Goal: Information Seeking & Learning: Learn about a topic

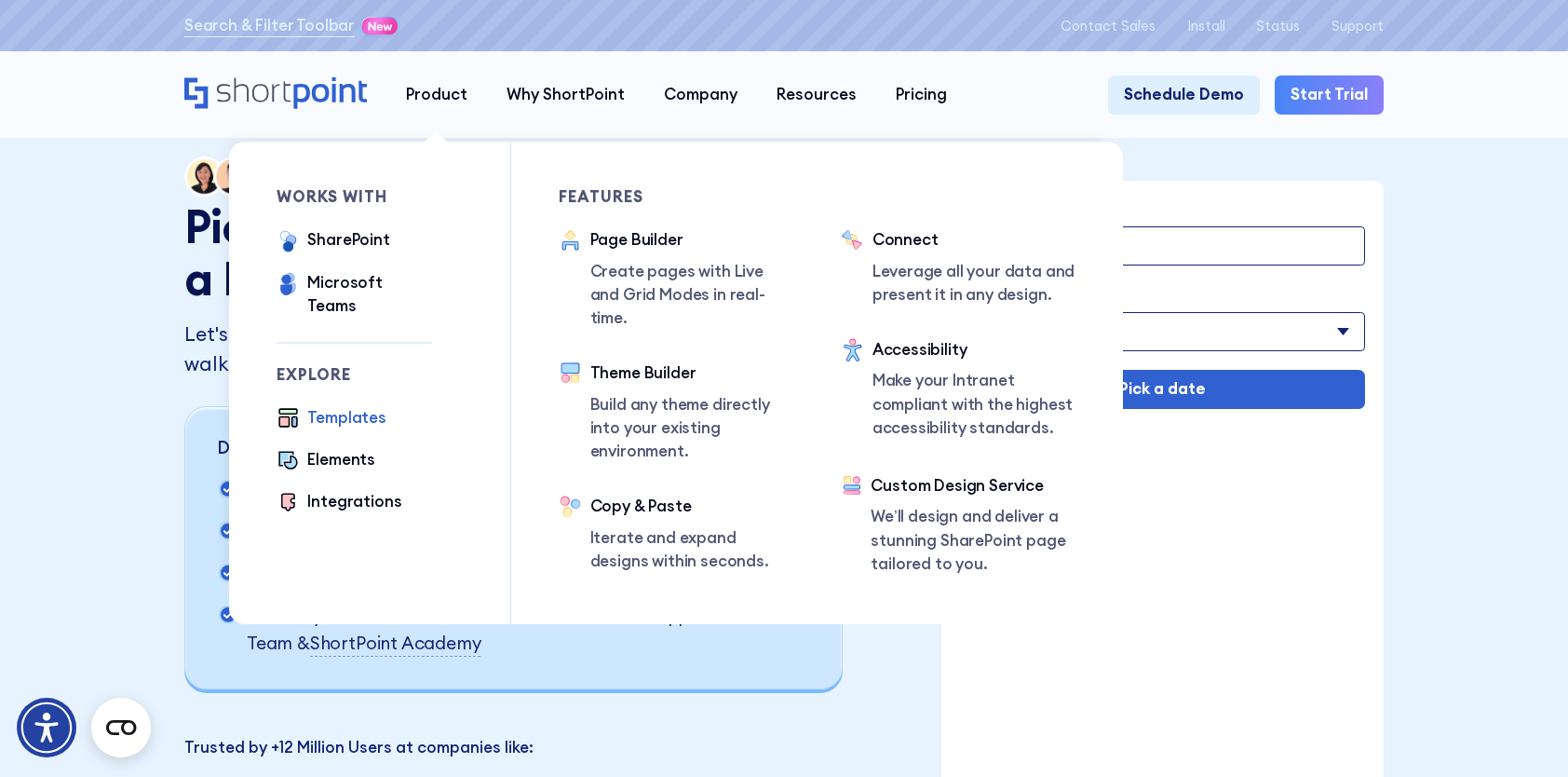
click at [349, 406] on div "Templates" at bounding box center [347, 418] width 79 height 23
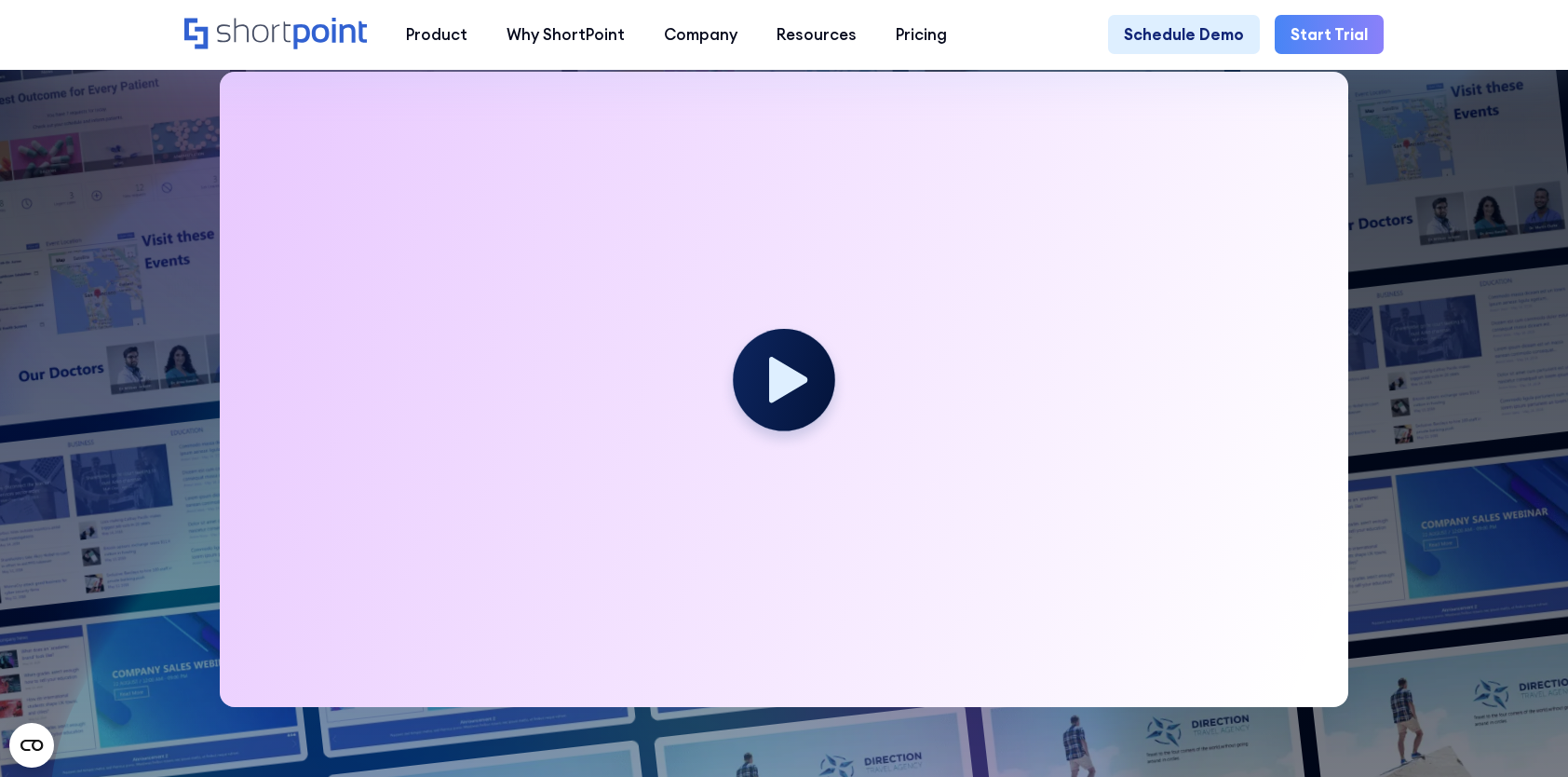
scroll to position [652, 0]
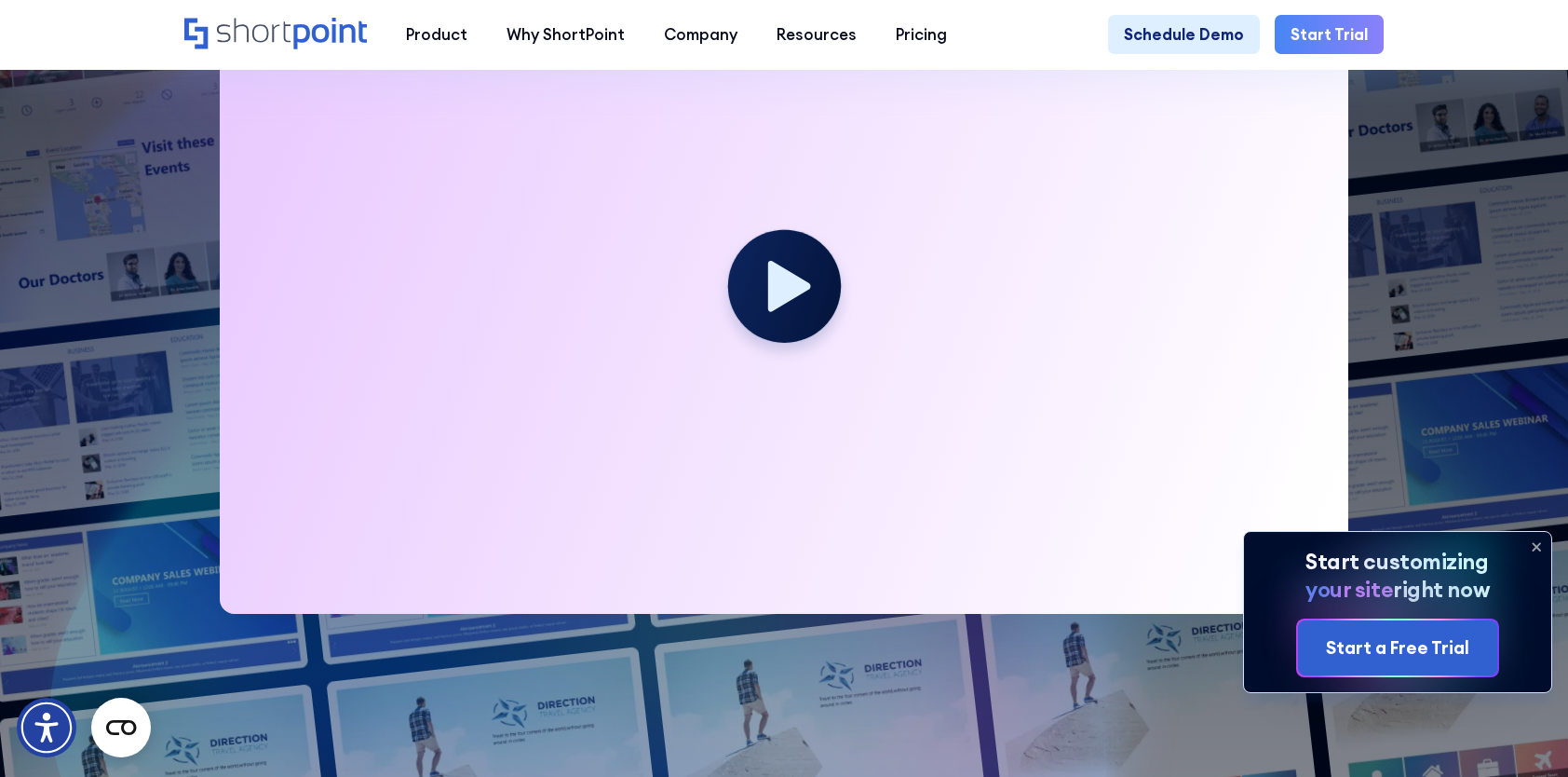
click at [775, 306] on icon at bounding box center [788, 287] width 43 height 52
click at [775, 306] on icon "Open this option" at bounding box center [788, 287] width 43 height 52
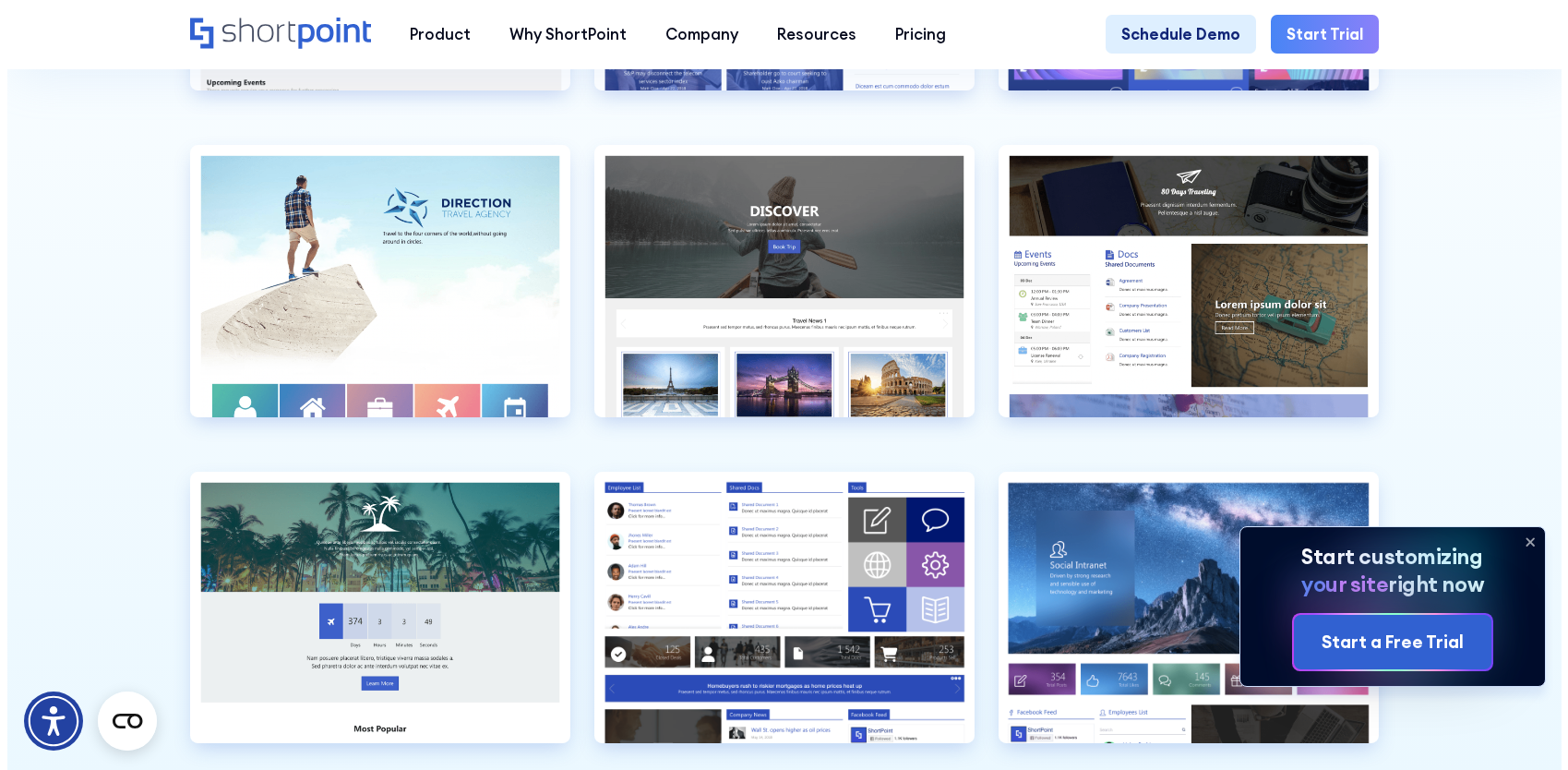
scroll to position [4892, 0]
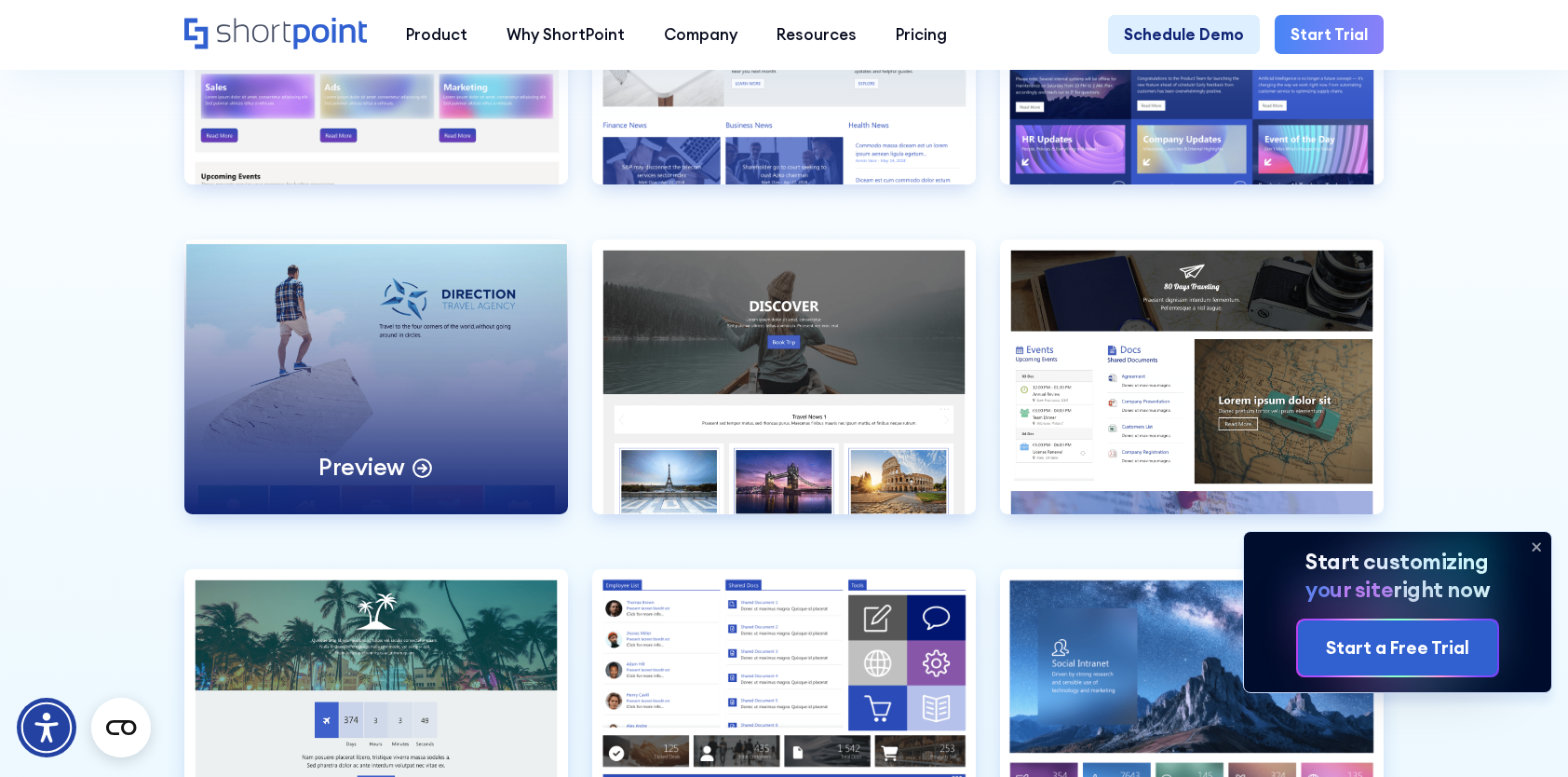
click at [380, 483] on p "Preview" at bounding box center [361, 467] width 87 height 31
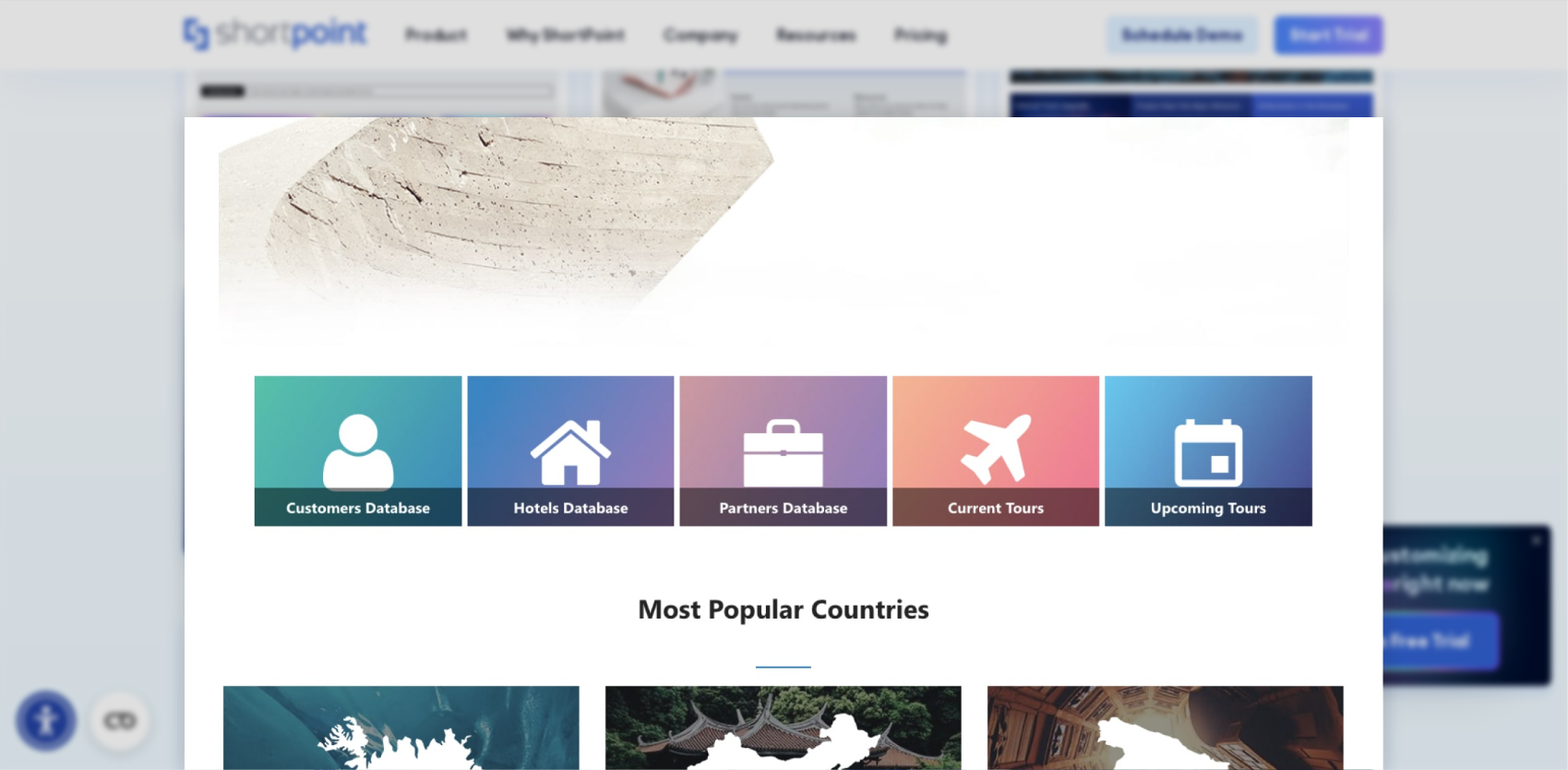
scroll to position [0, 0]
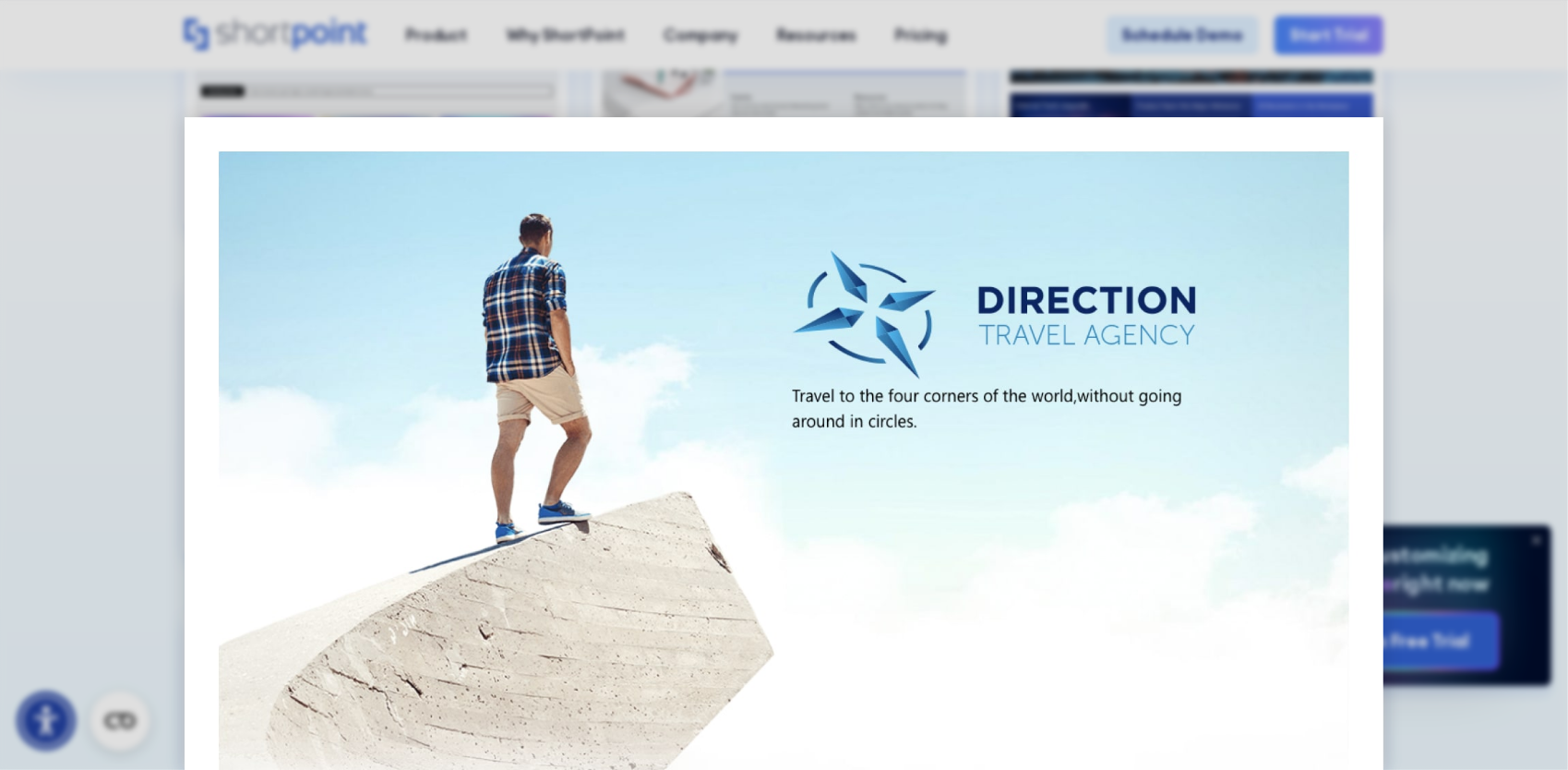
drag, startPoint x: 282, startPoint y: 464, endPoint x: 308, endPoint y: 462, distance: 26.1
click at [1469, 344] on div at bounding box center [784, 385] width 1568 height 770
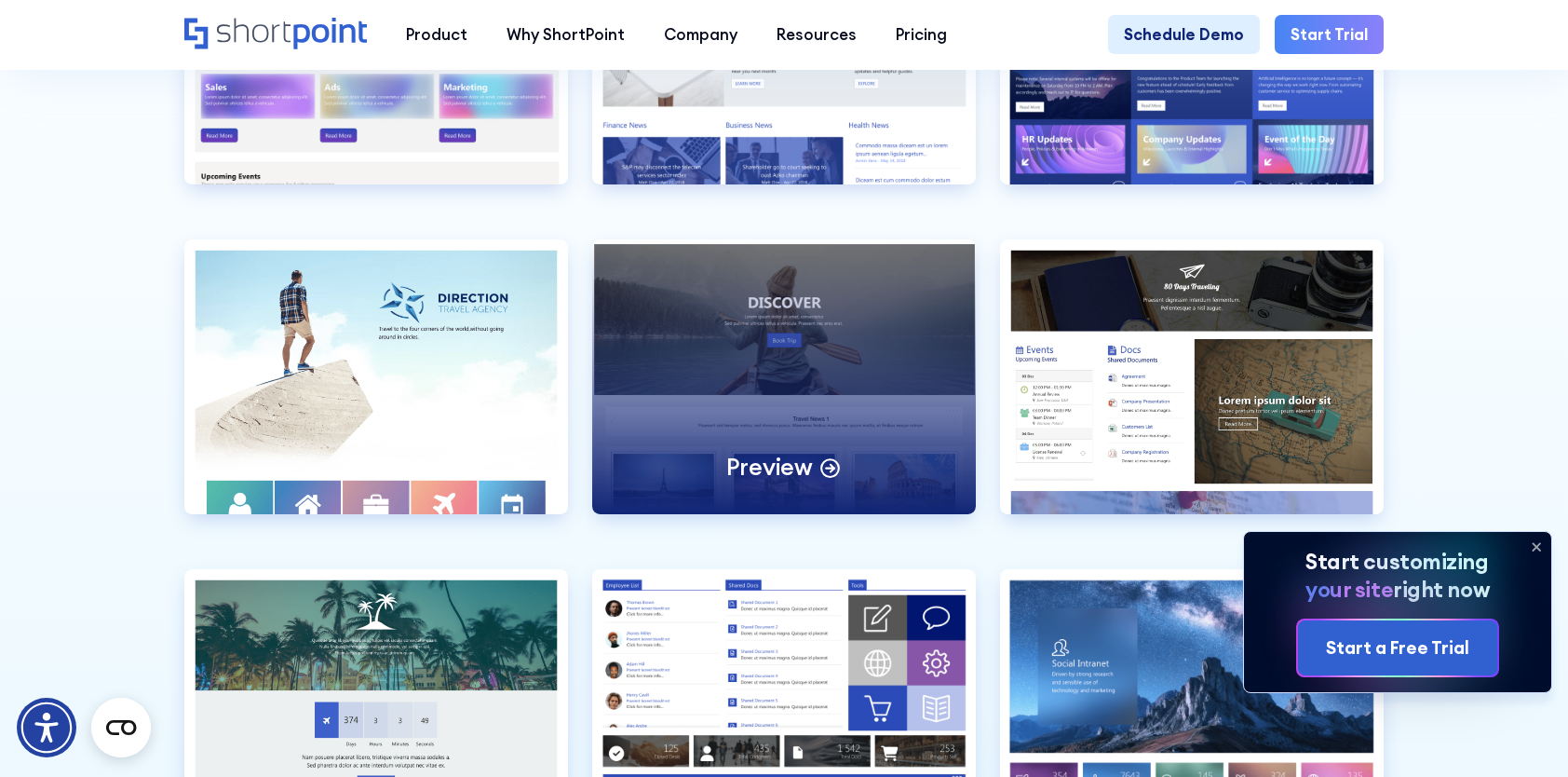
click at [873, 375] on div "Preview" at bounding box center [784, 376] width 384 height 274
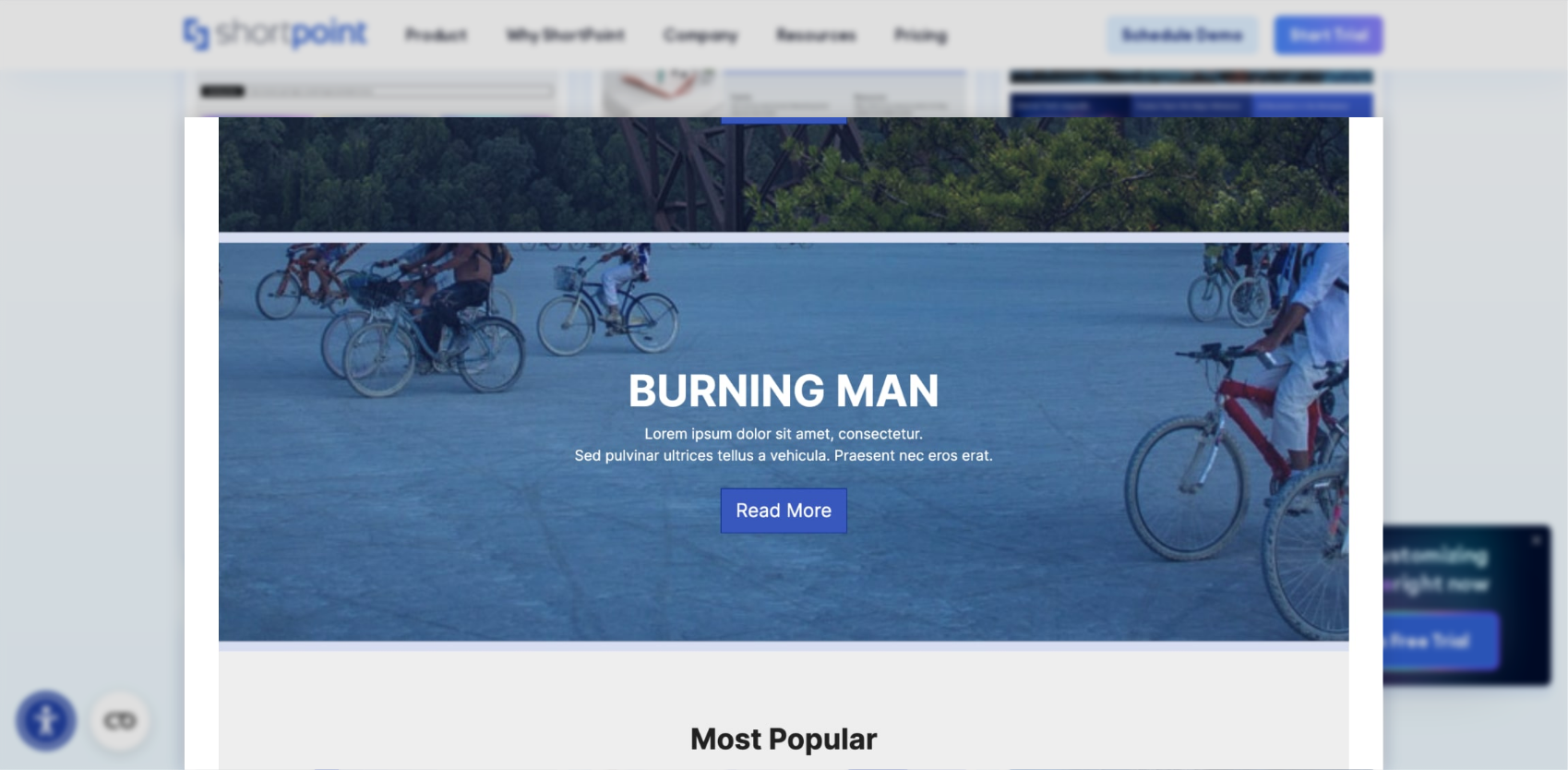
scroll to position [1753, 0]
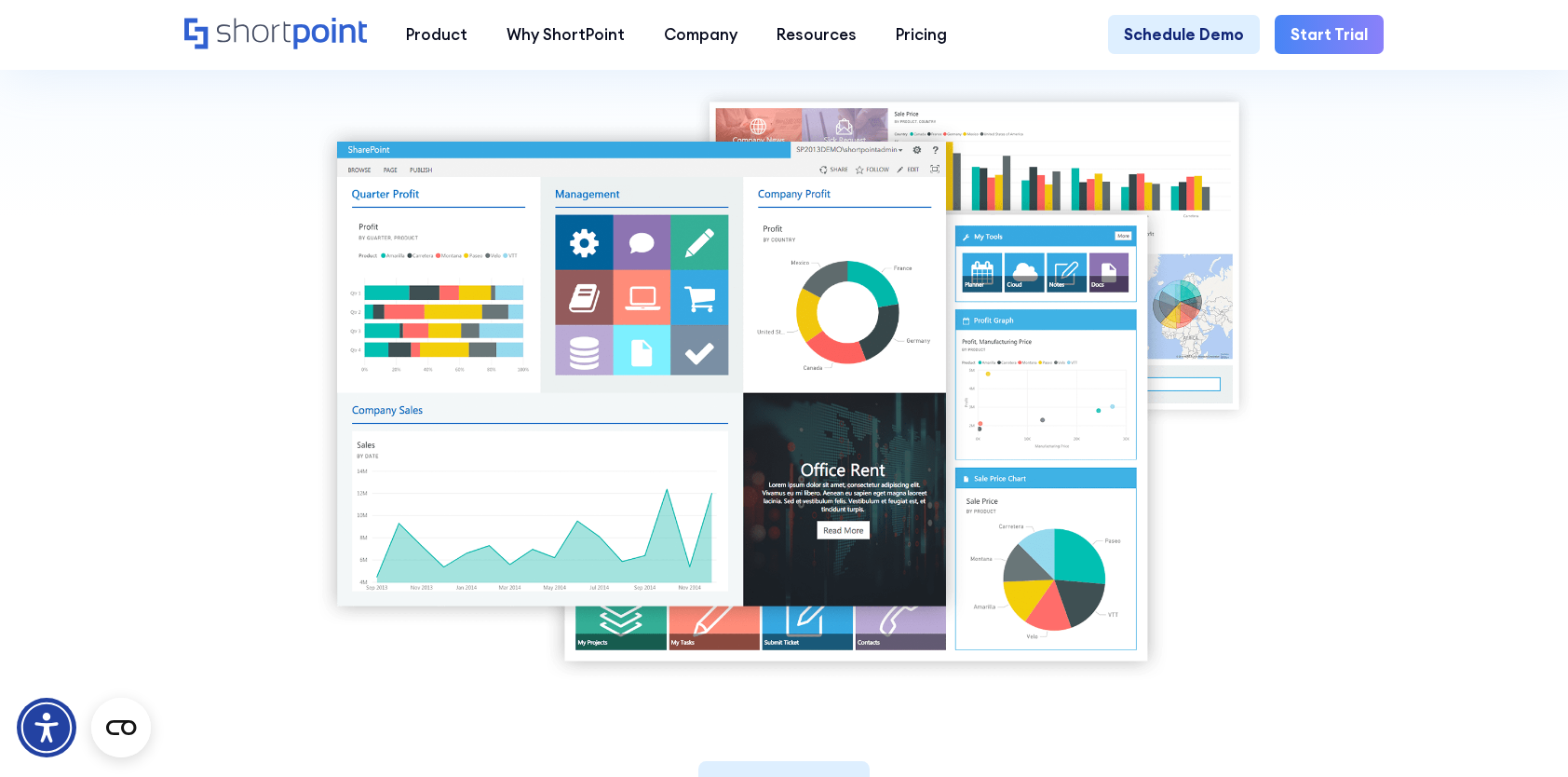
scroll to position [652, 0]
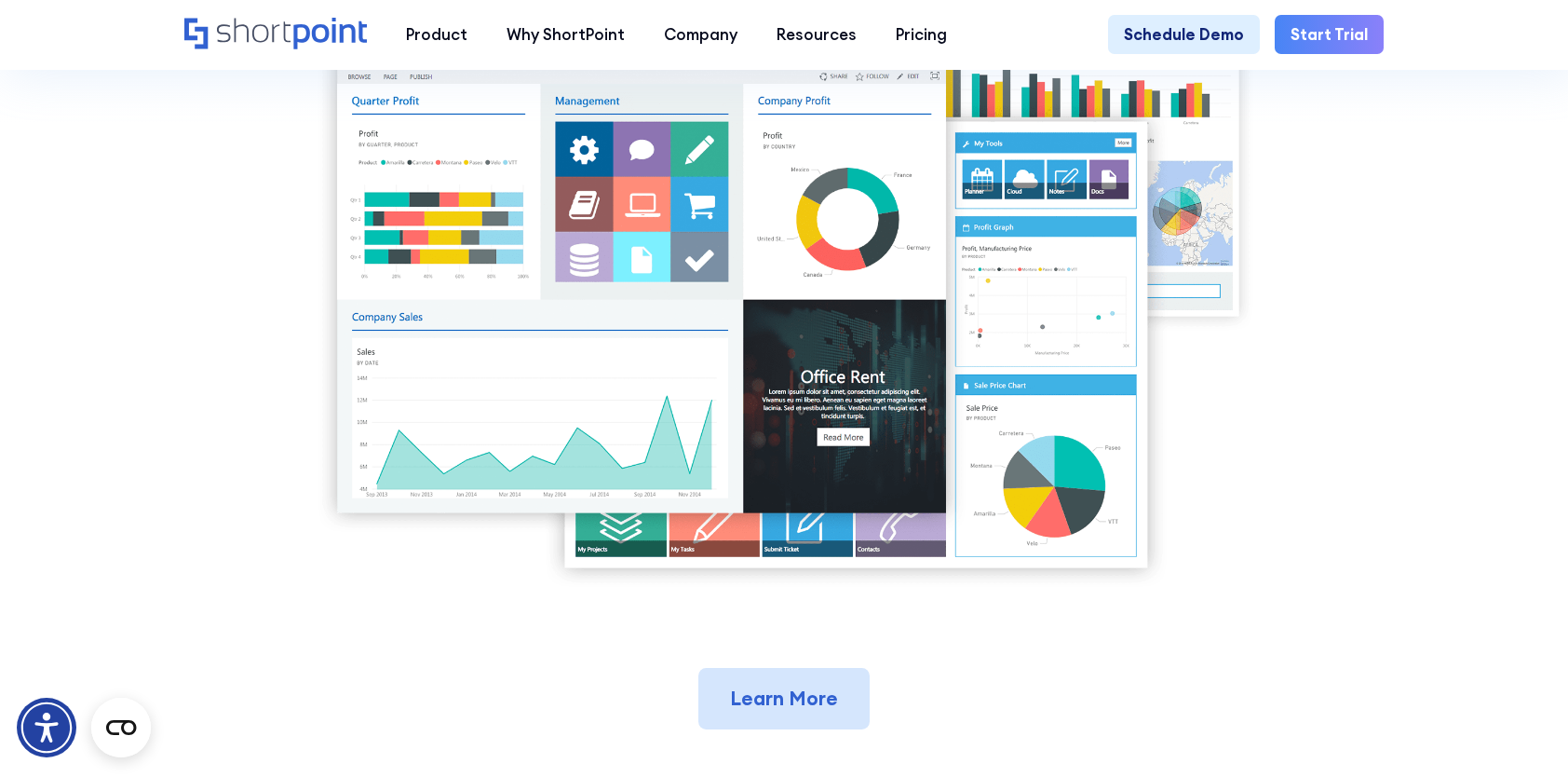
click at [770, 714] on link "Learn More" at bounding box center [784, 698] width 170 height 60
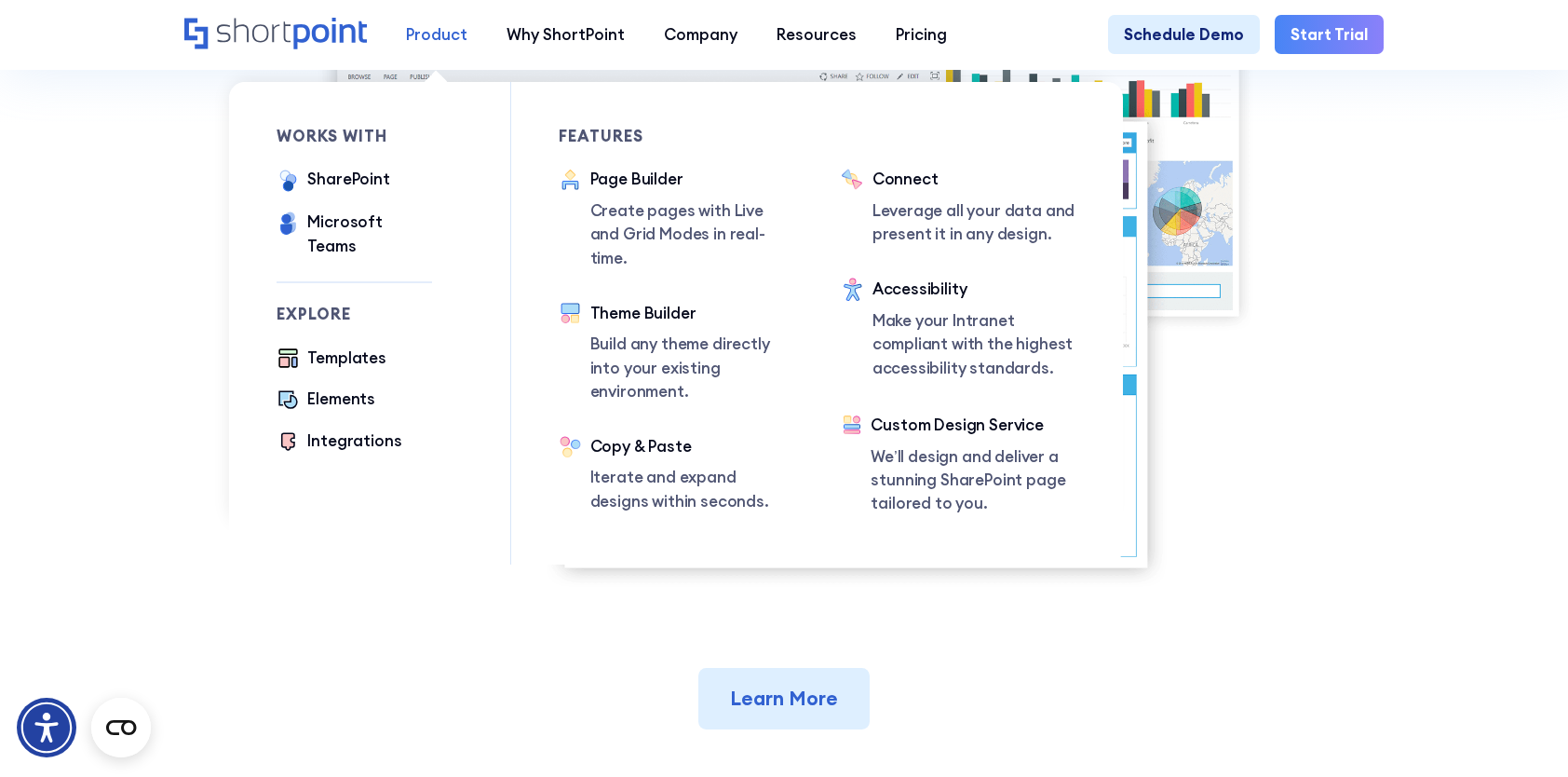
click at [434, 34] on div "Product" at bounding box center [437, 34] width 61 height 23
